Goal: Information Seeking & Learning: Learn about a topic

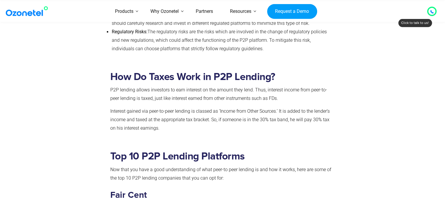
scroll to position [936, 0]
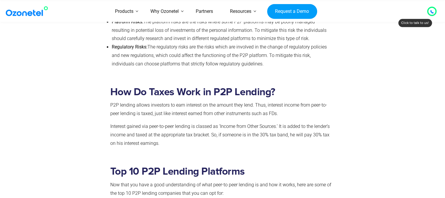
click at [430, 12] on icon at bounding box center [431, 11] width 3 height 3
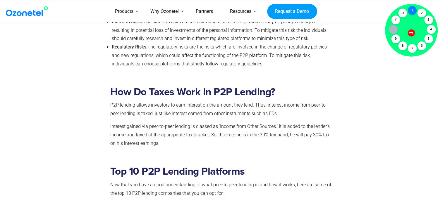
click at [411, 14] on div "1" at bounding box center [412, 10] width 9 height 9
click at [410, 31] on icon at bounding box center [410, 32] width 5 height 5
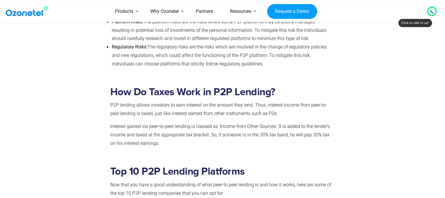
click at [427, 11] on div at bounding box center [431, 11] width 9 height 9
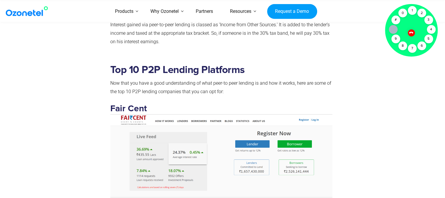
scroll to position [1082, 0]
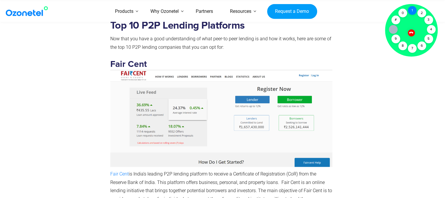
click at [411, 10] on div "1" at bounding box center [412, 10] width 9 height 9
click at [352, 41] on div at bounding box center [367, 143] width 65 height 256
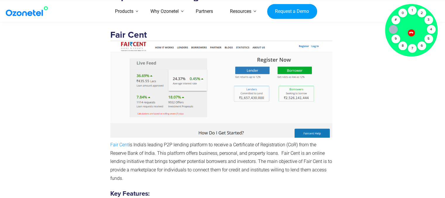
click at [115, 144] on span "Fair Cent" at bounding box center [119, 145] width 18 height 6
